Goal: Task Accomplishment & Management: Manage account settings

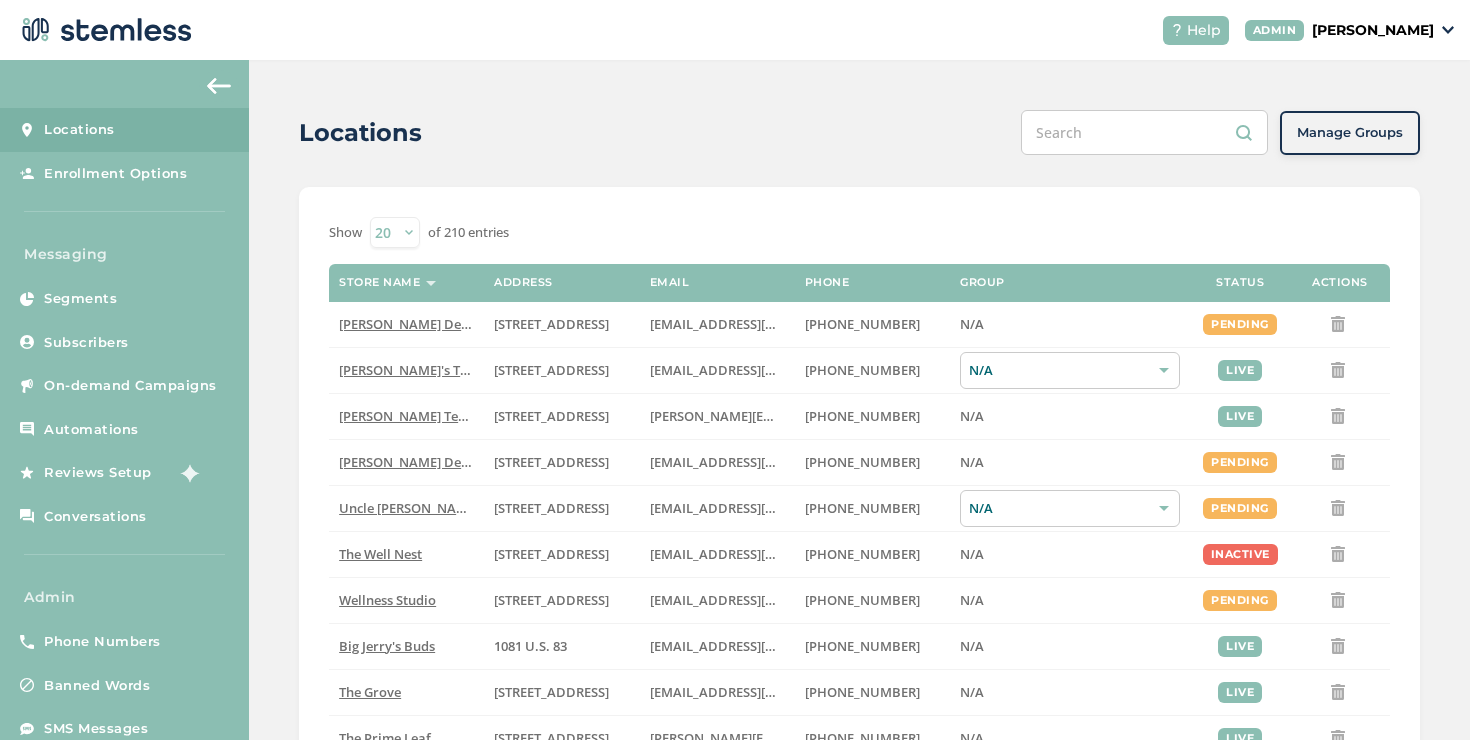
click at [1312, 31] on p "[PERSON_NAME]" at bounding box center [1373, 30] width 122 height 21
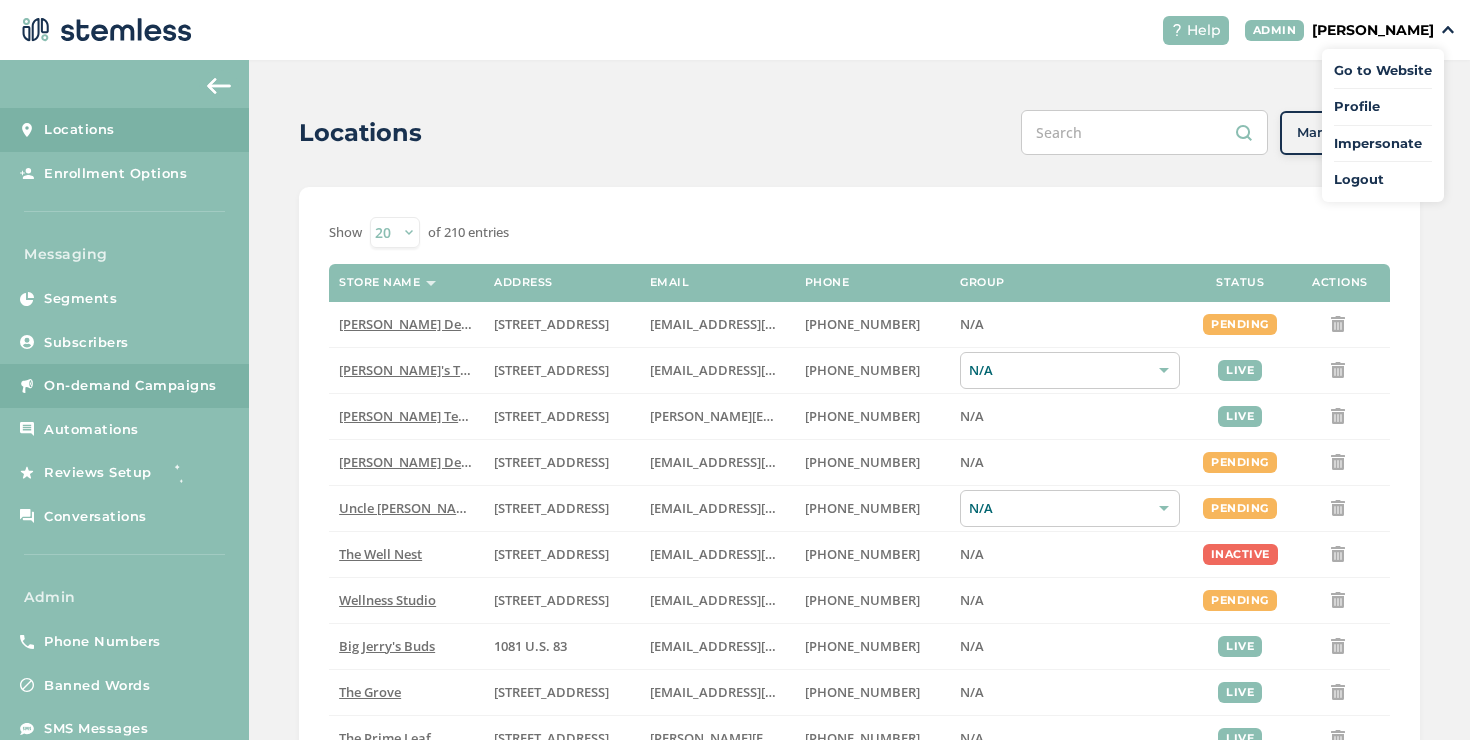
click at [102, 378] on span "On-demand Campaigns" at bounding box center [130, 386] width 173 height 20
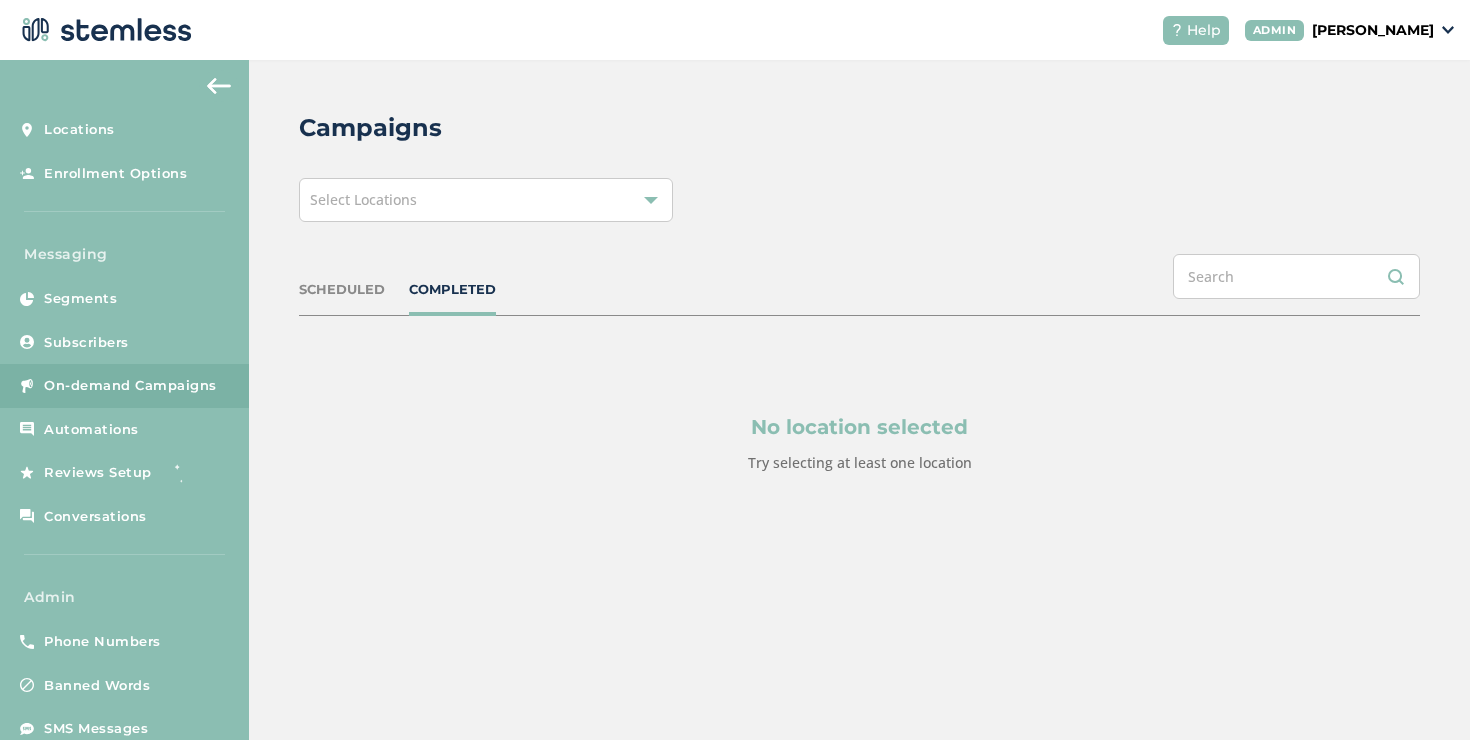
click at [581, 216] on div "Select Locations" at bounding box center [486, 200] width 374 height 44
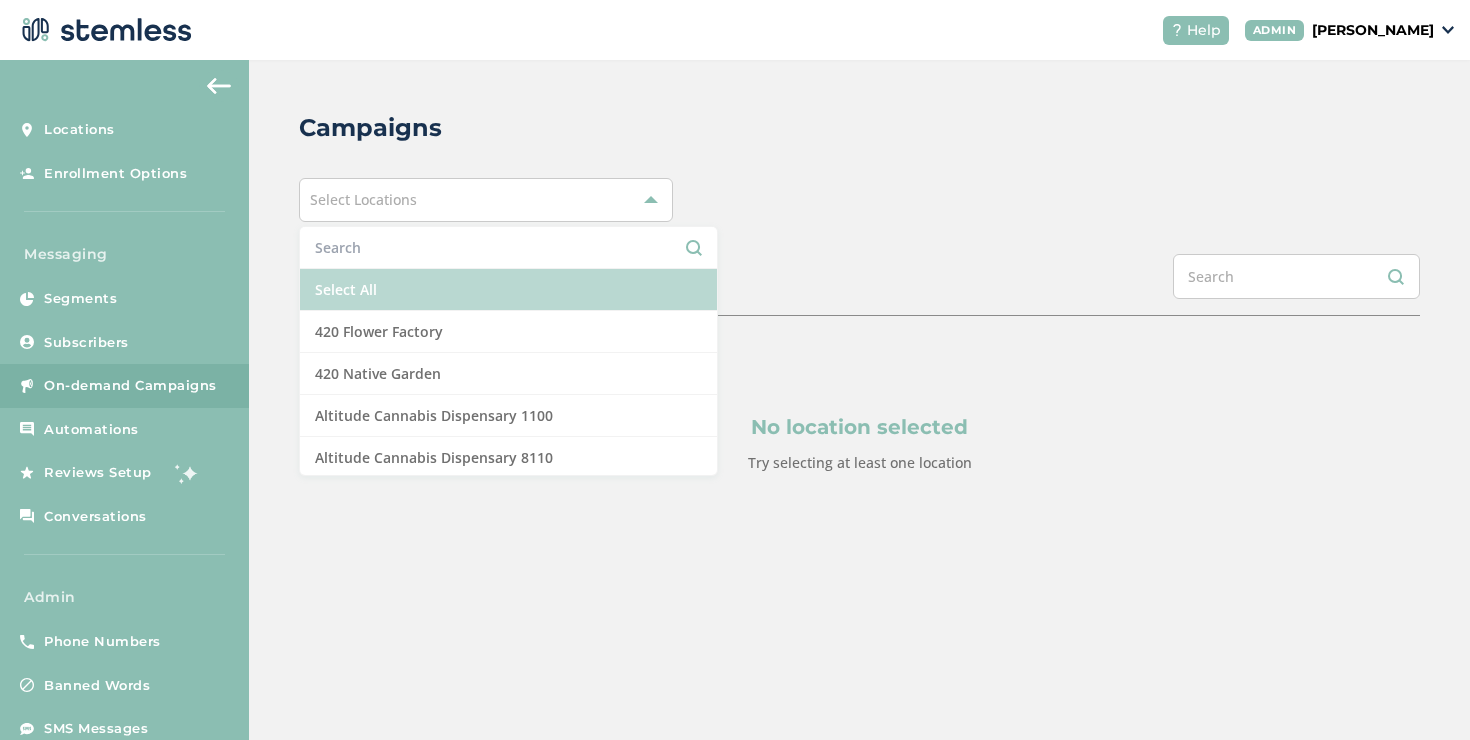
click at [491, 296] on li "Select All" at bounding box center [508, 290] width 417 height 42
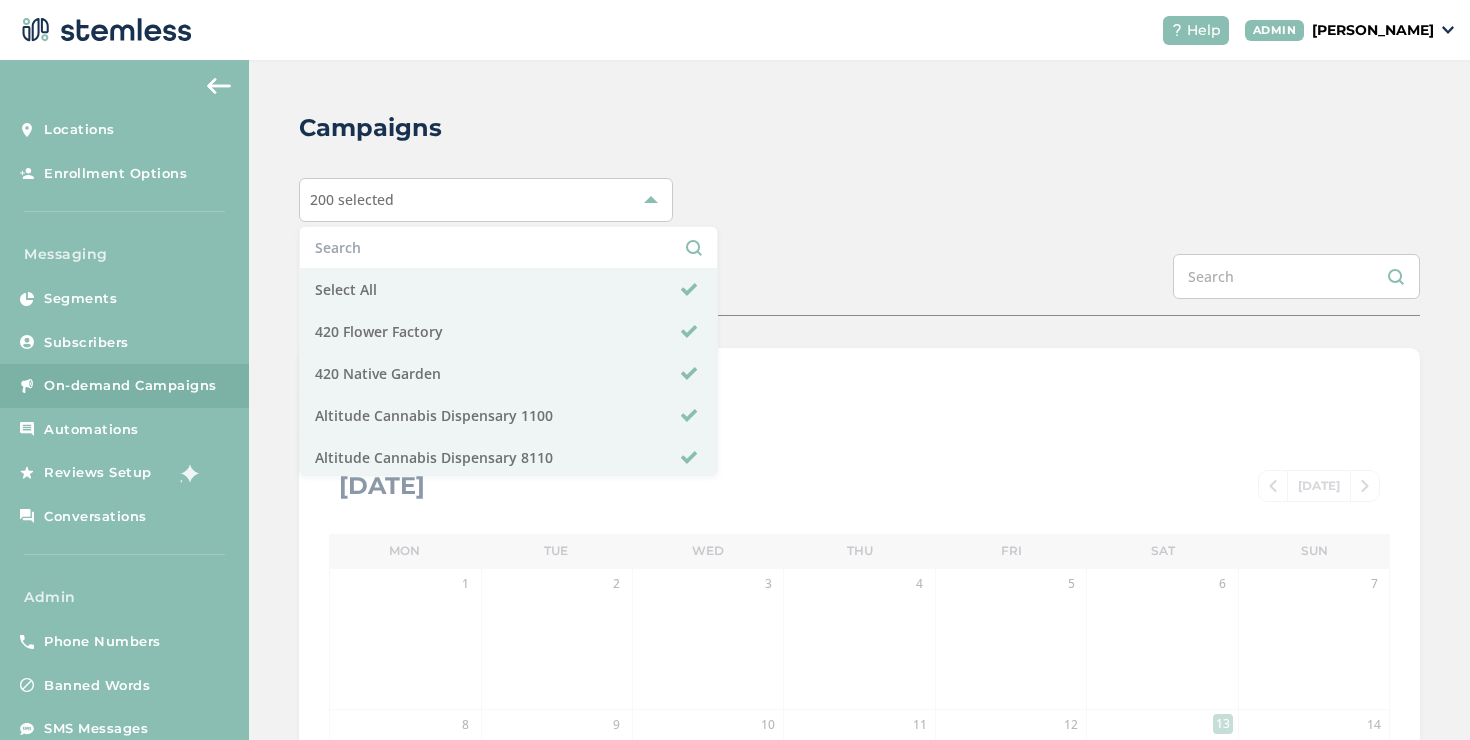
click at [621, 148] on div "Campaigns 200 selected Select All 420 Flower Factory 420 Native Garden Altitude…" at bounding box center [859, 707] width 1221 height 1294
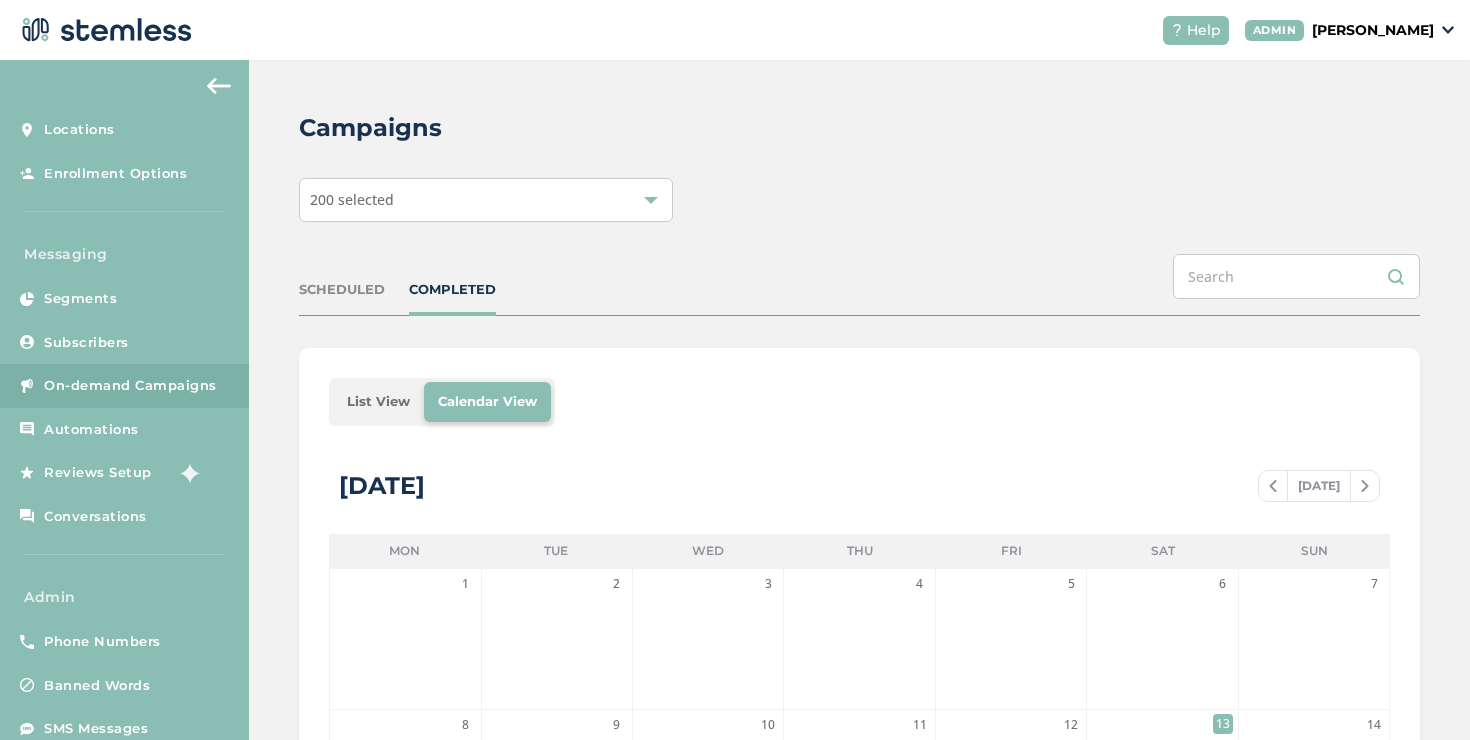
click at [366, 393] on li "List View" at bounding box center [378, 402] width 91 height 40
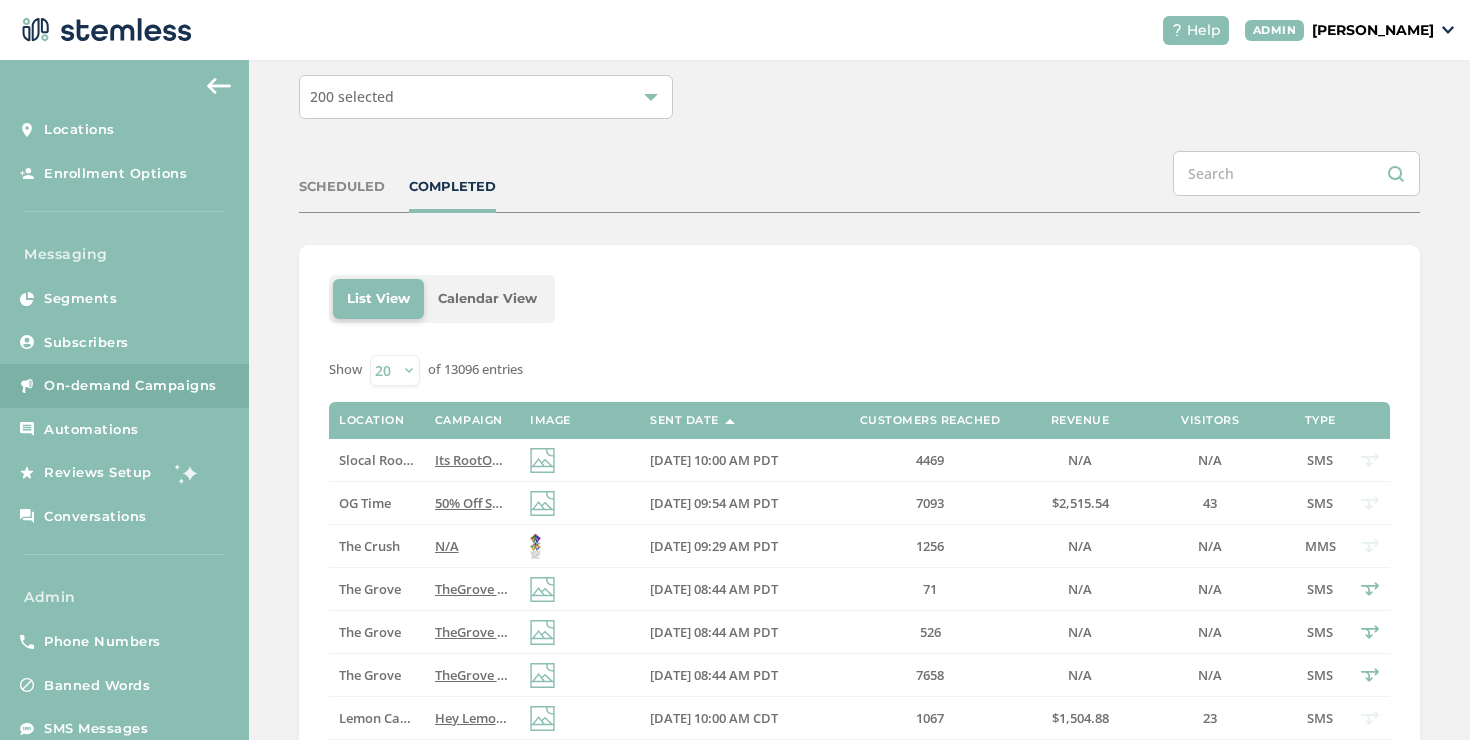
scroll to position [106, 0]
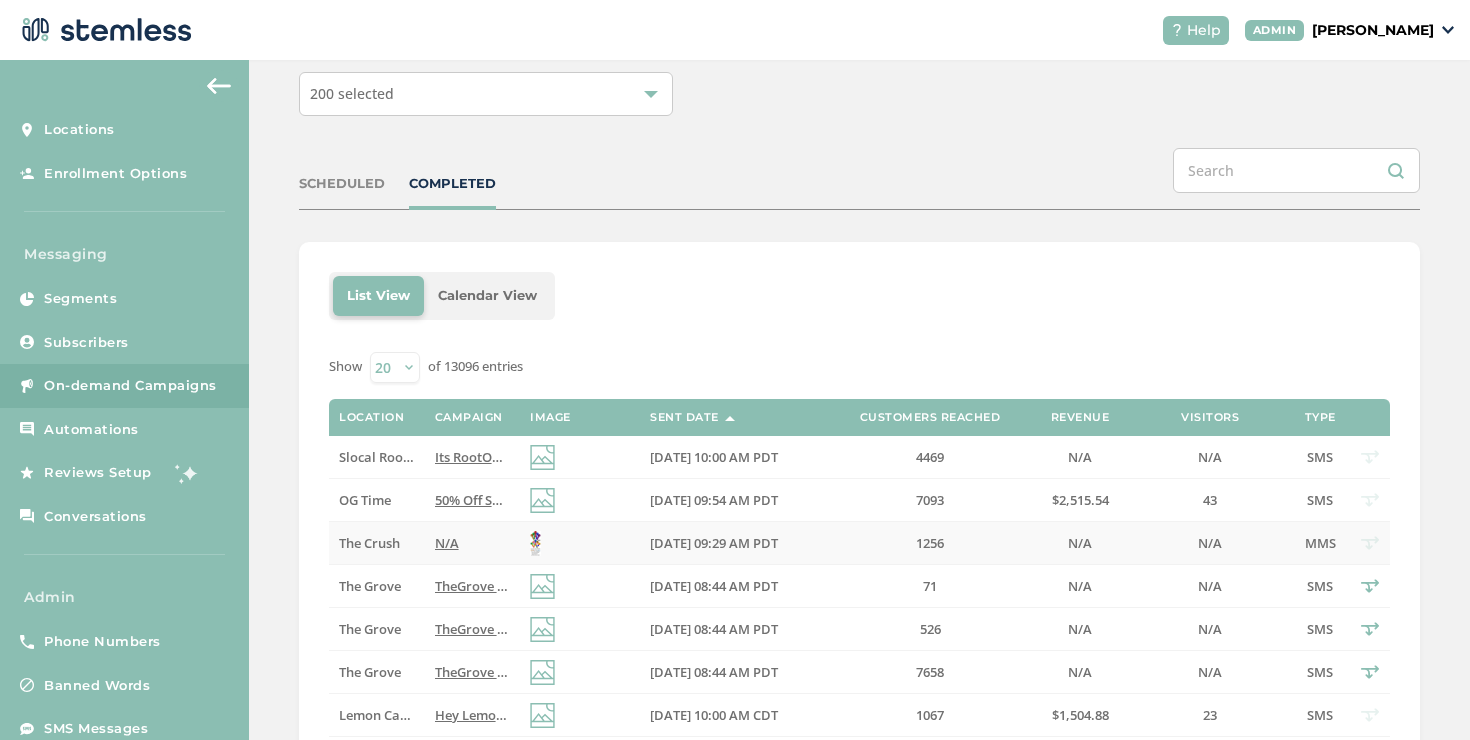
click at [456, 543] on label "N/A" at bounding box center [472, 543] width 75 height 17
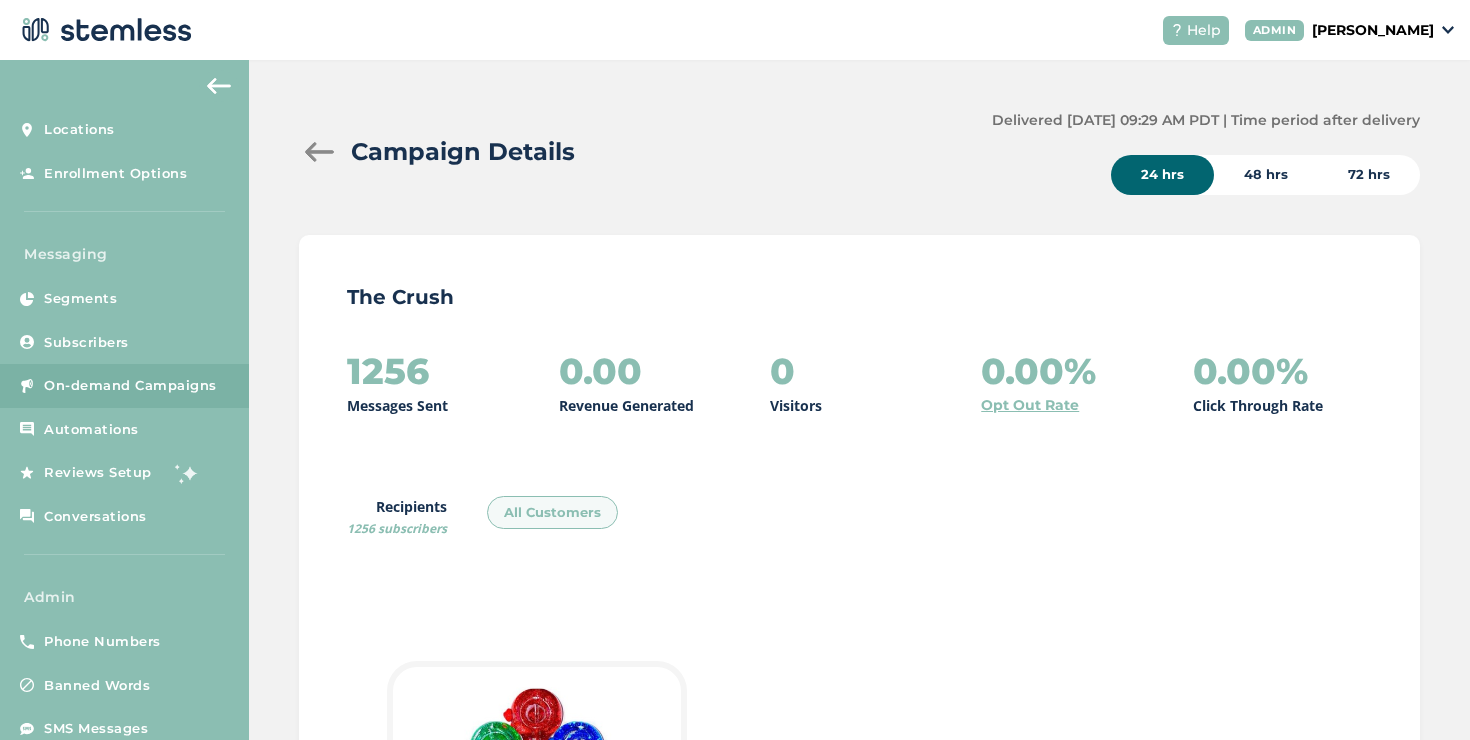
click at [327, 149] on div at bounding box center [319, 152] width 40 height 20
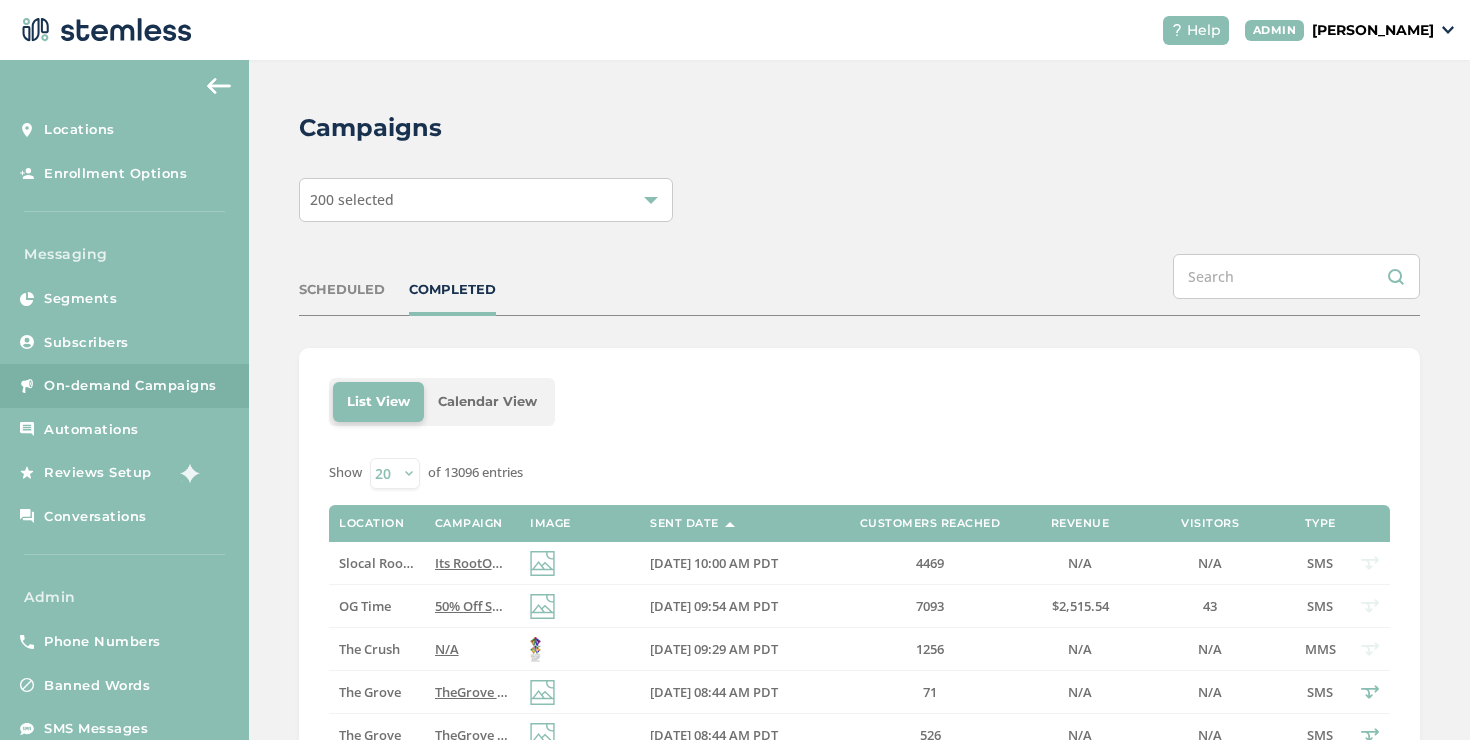
click at [435, 566] on span "Its RootOne's 1 year anniversary! Come celebrate and get 30-50% off storewide! …" at bounding box center [1116, 563] width 1363 height 18
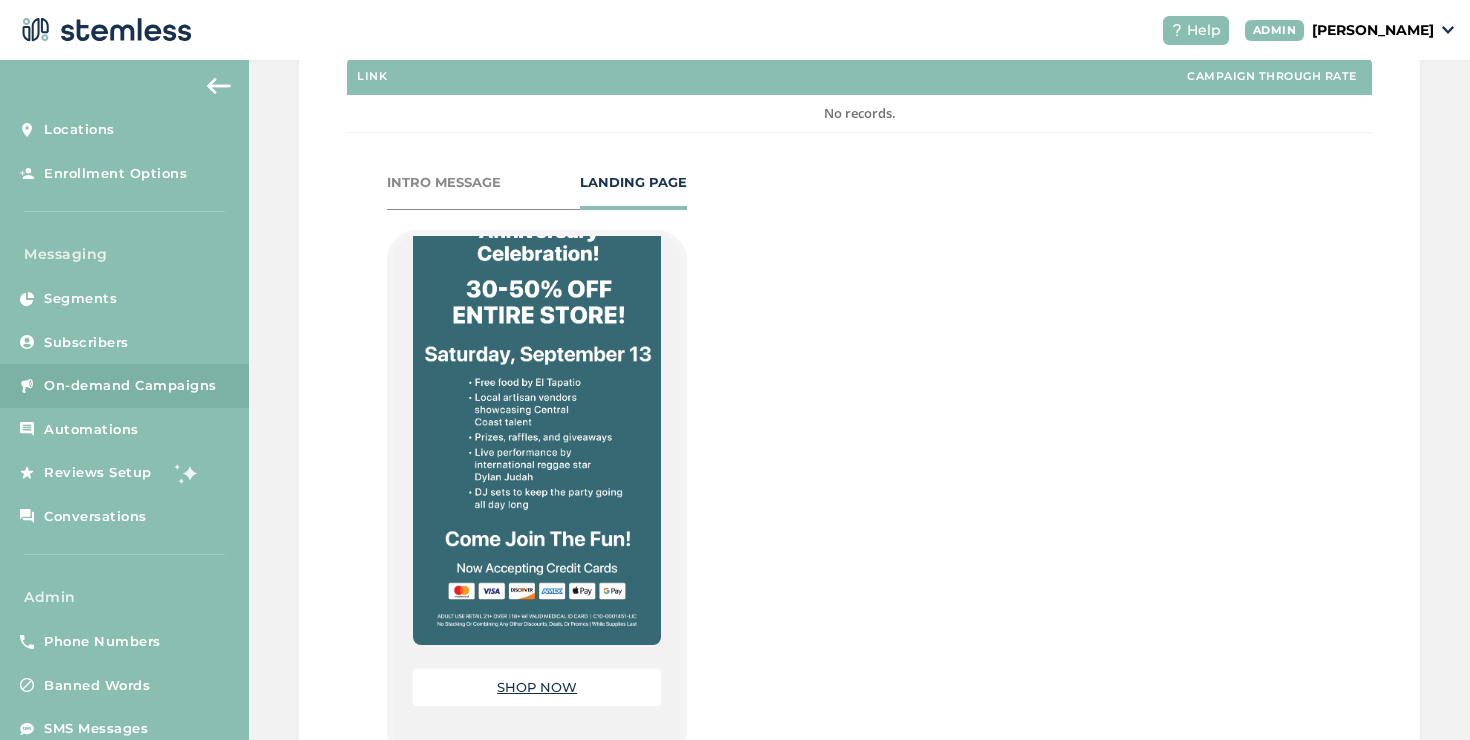
scroll to position [390, 0]
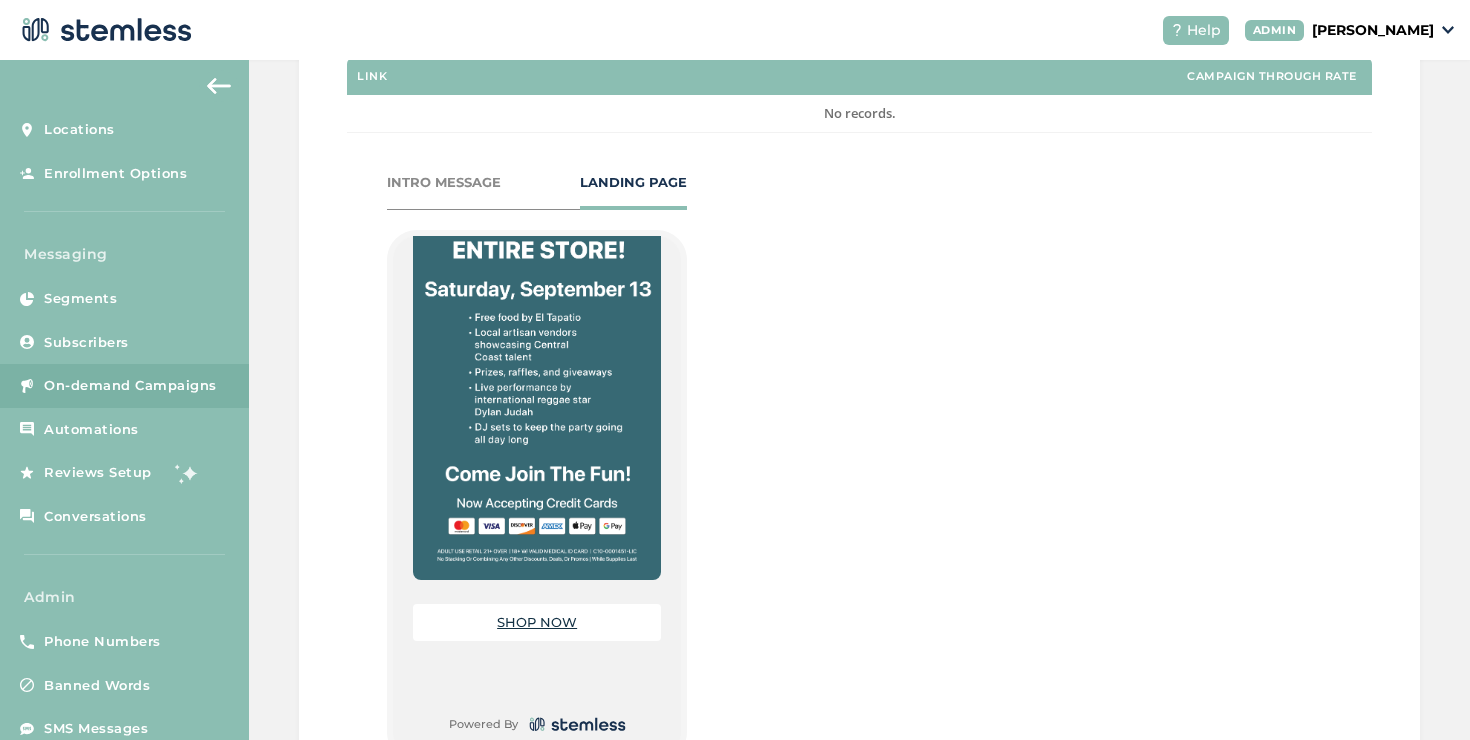
click at [544, 615] on link "SHOP NOW" at bounding box center [537, 622] width 80 height 16
